Goal: Obtain resource: Download file/media

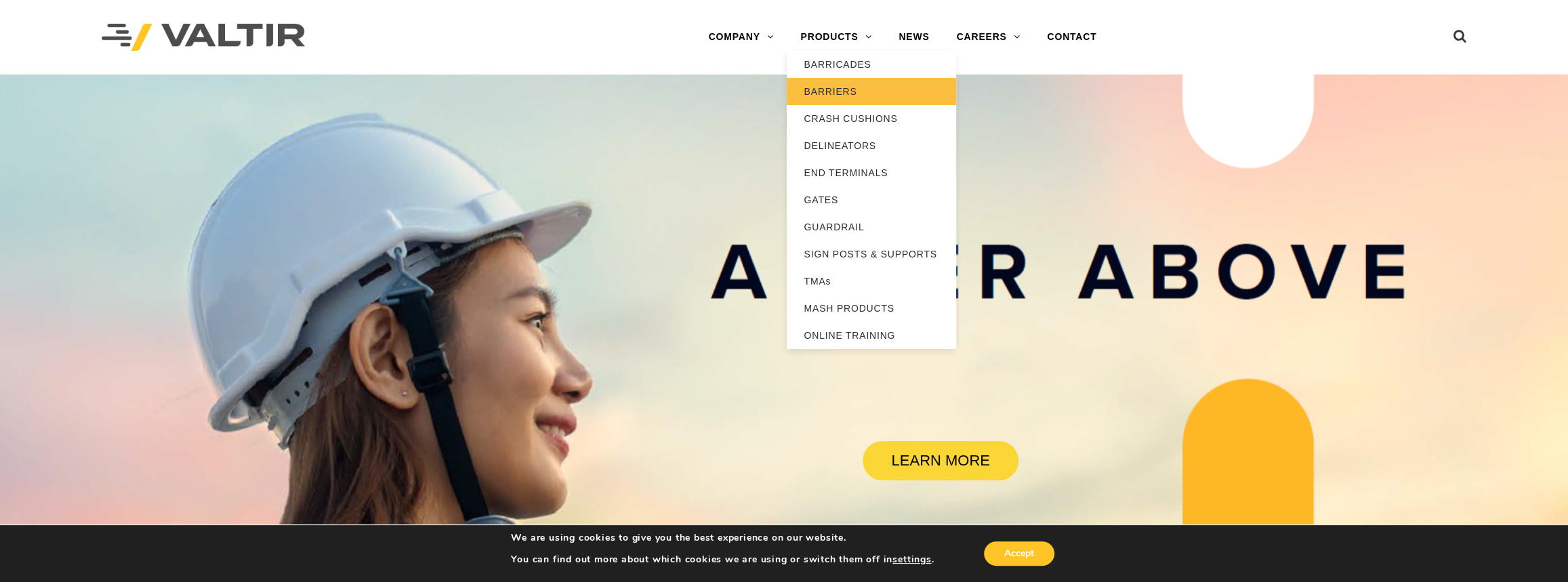
click at [832, 90] on link "BARRIERS" at bounding box center [871, 92] width 169 height 27
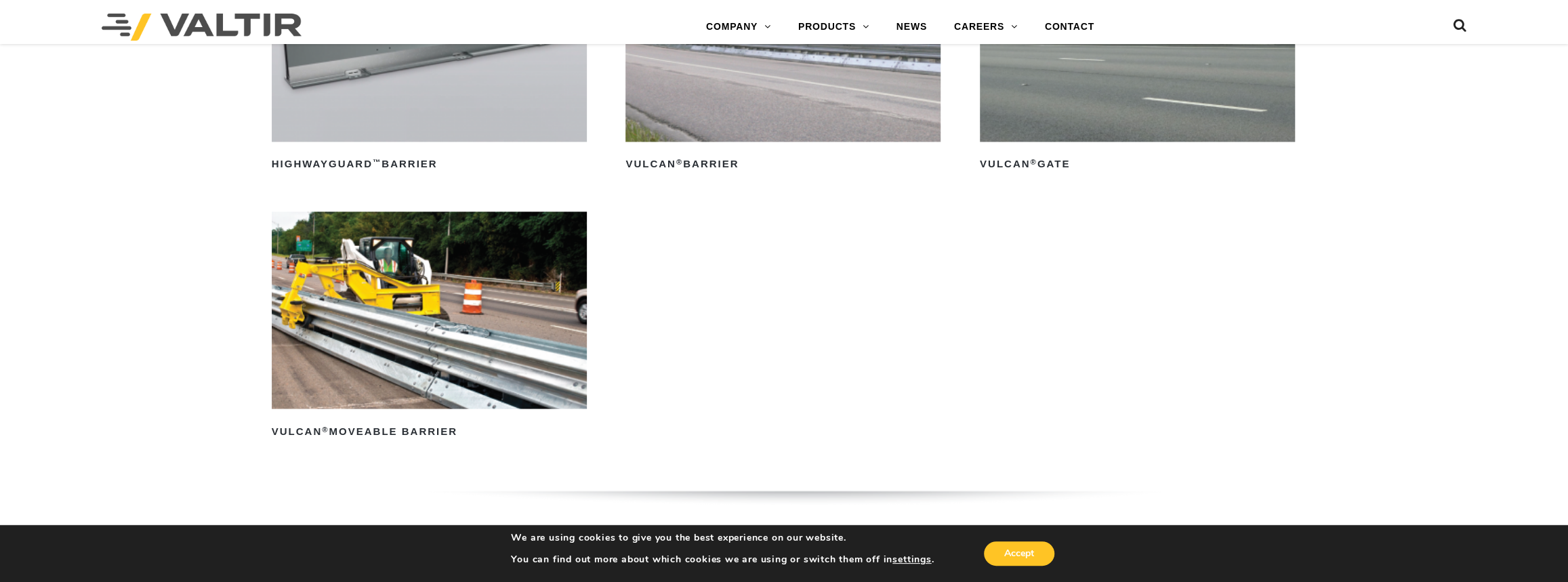
scroll to position [1849, 0]
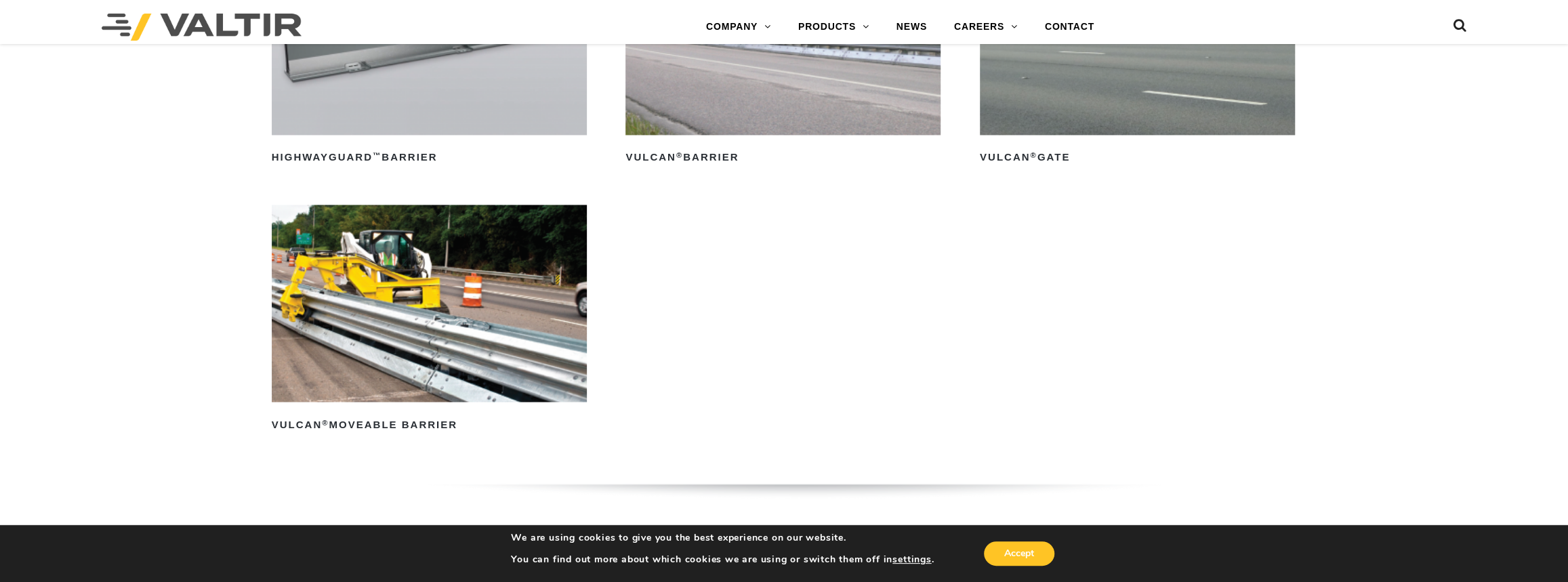
click at [457, 314] on img at bounding box center [430, 303] width 315 height 198
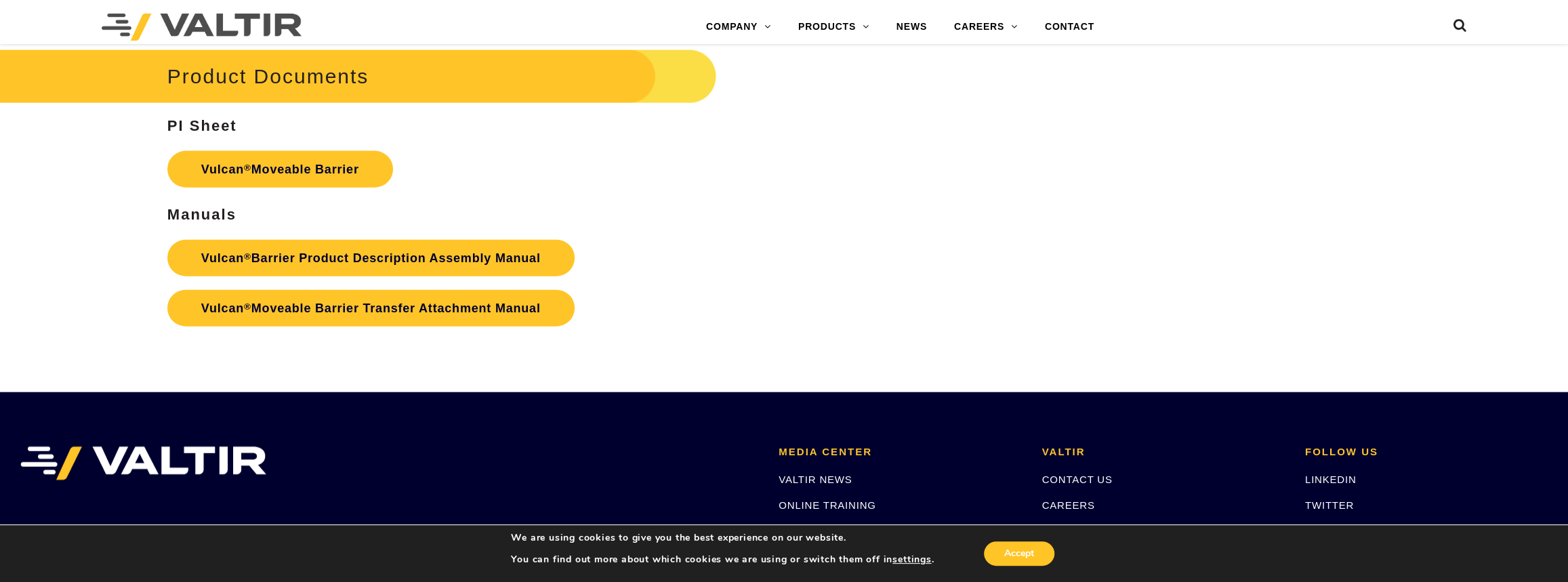
scroll to position [2588, 0]
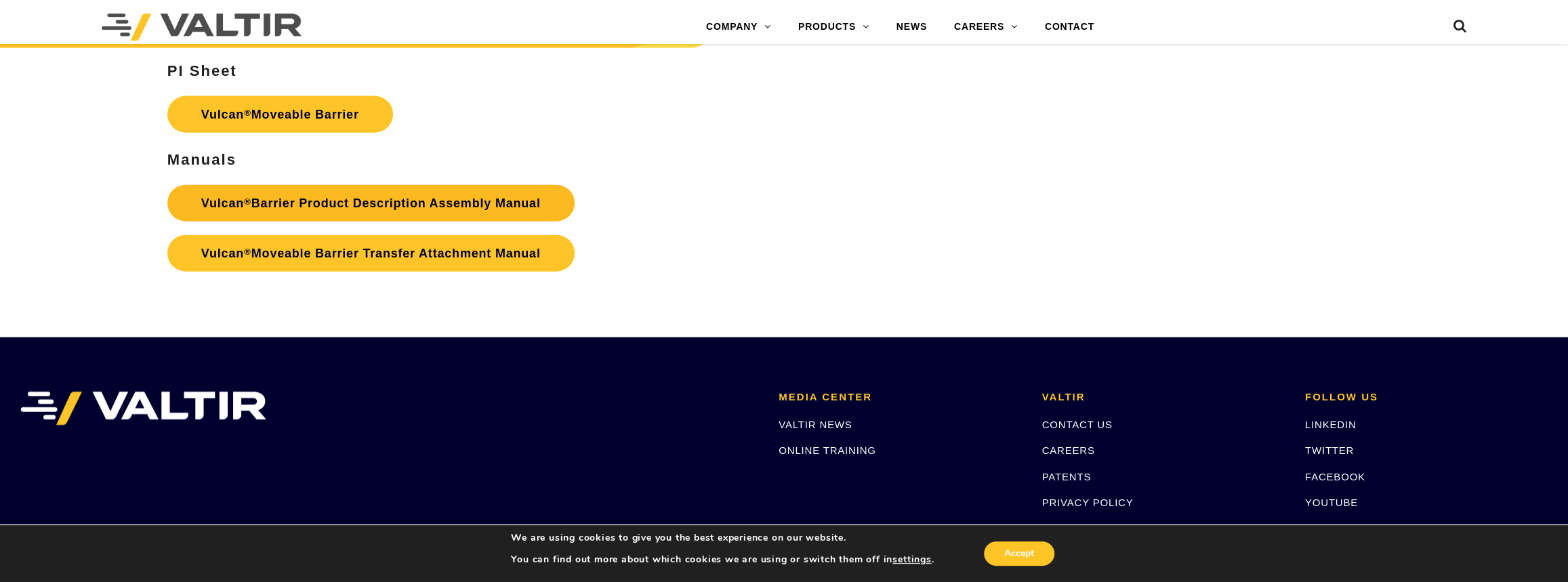
click at [293, 203] on link "Vulcan ® Barrier Product Description Assembly Manual" at bounding box center [371, 203] width 407 height 37
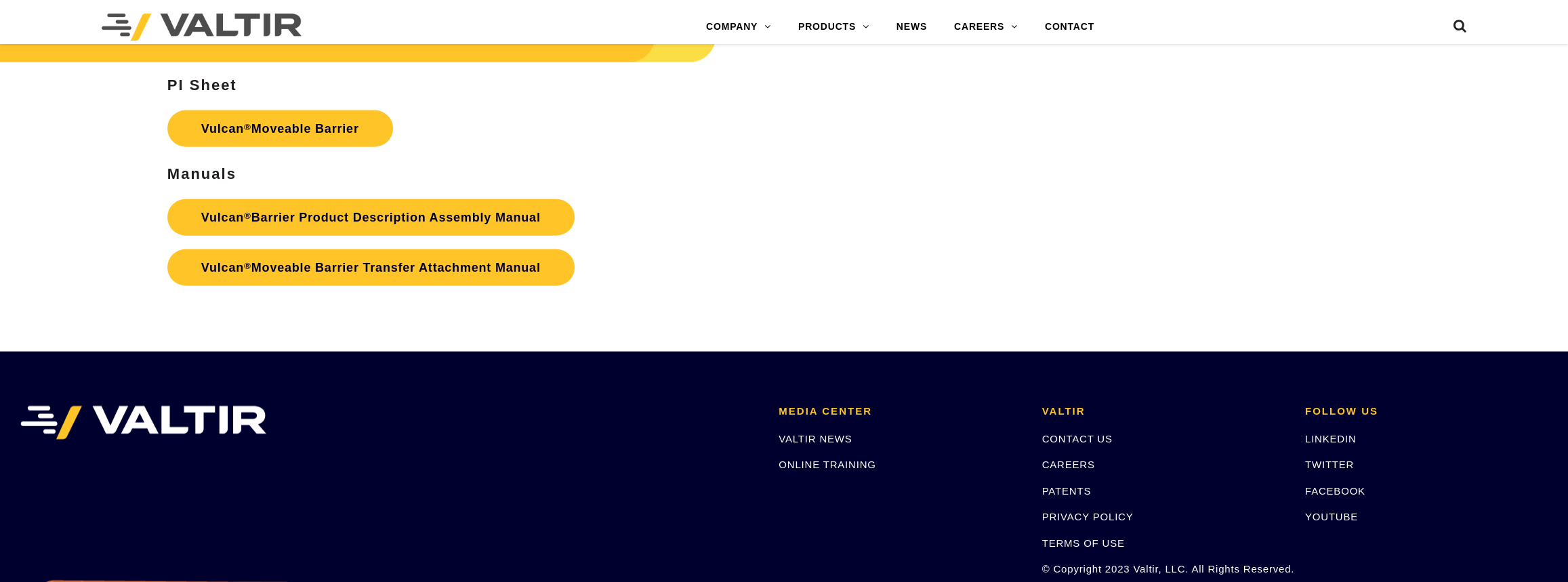
scroll to position [2588, 0]
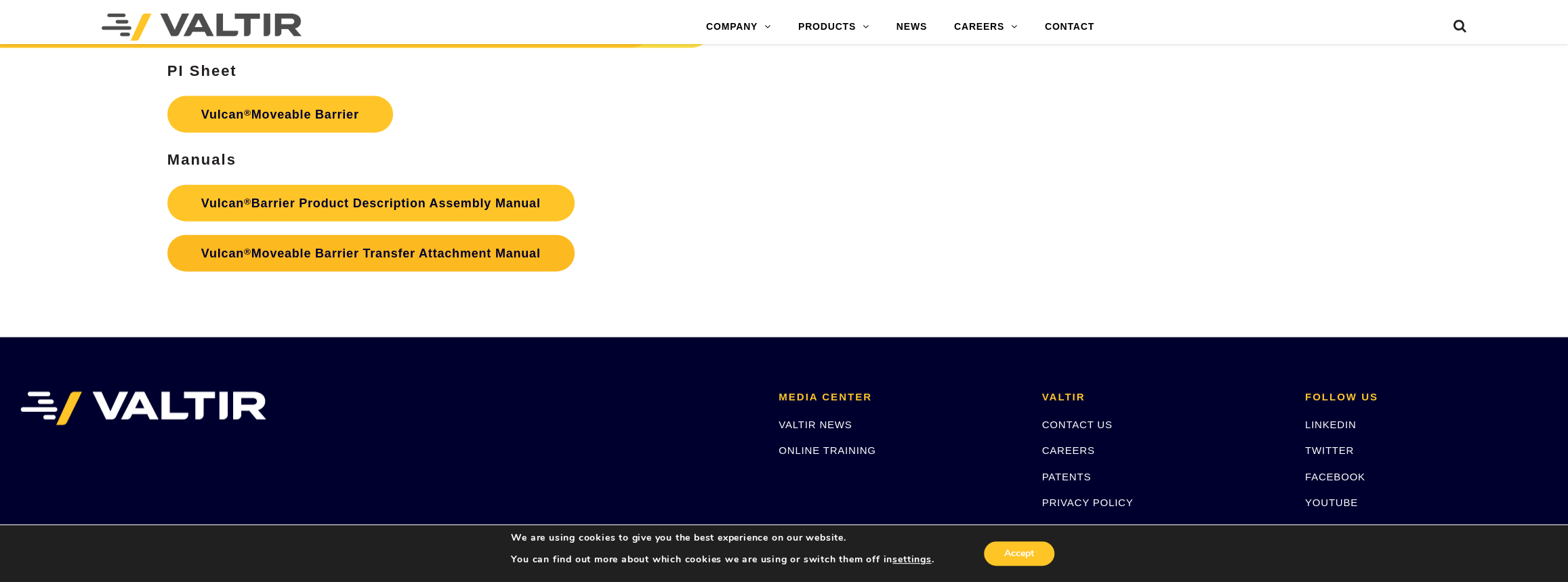
click at [354, 255] on link "Vulcan ® Moveable Barrier Transfer Attachment Manual" at bounding box center [371, 254] width 407 height 37
